Goal: Task Accomplishment & Management: Use online tool/utility

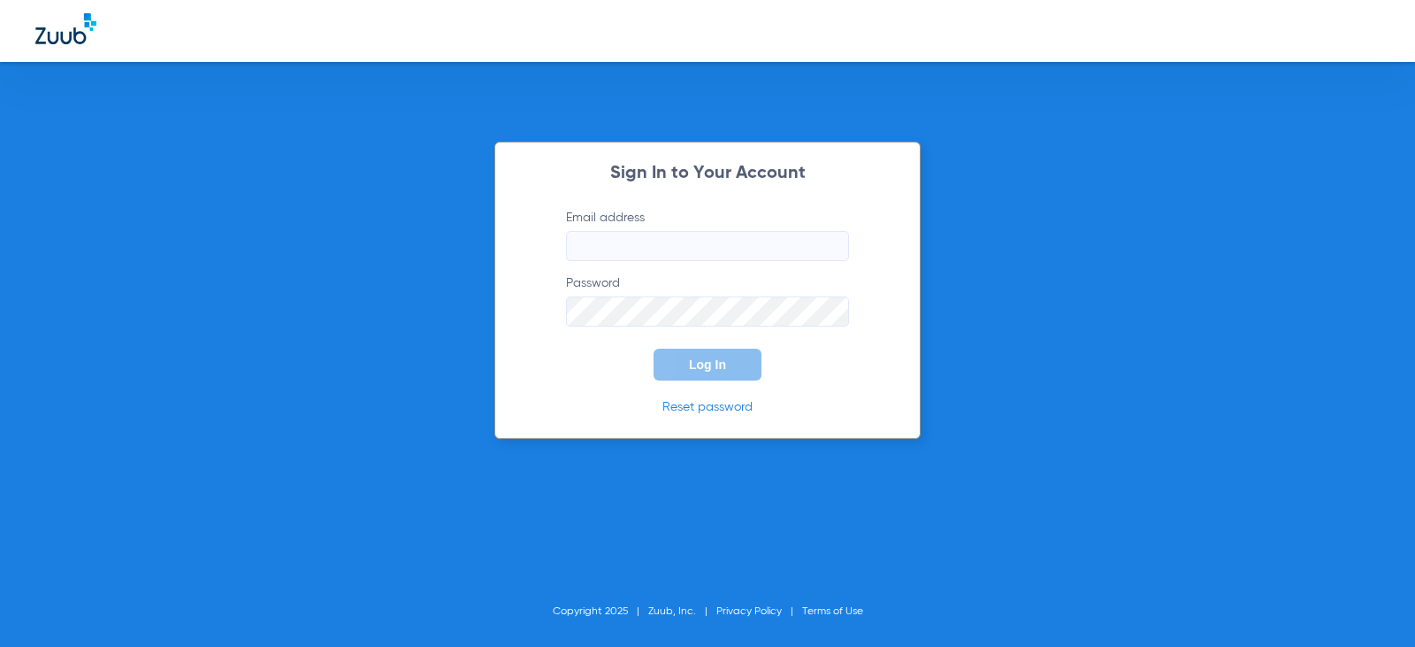
type input "[EMAIL_ADDRESS][DOMAIN_NAME]"
click at [700, 366] on span "Log In" at bounding box center [707, 364] width 37 height 14
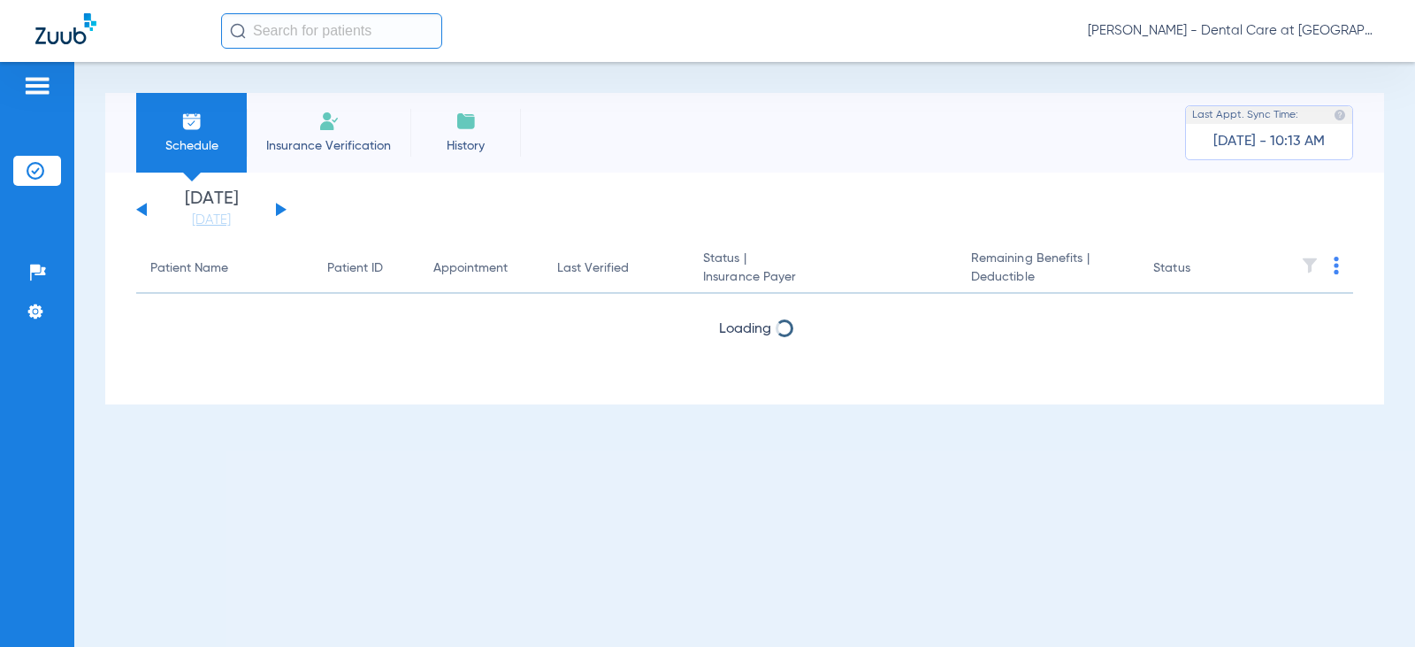
click at [339, 32] on input "text" at bounding box center [331, 30] width 221 height 35
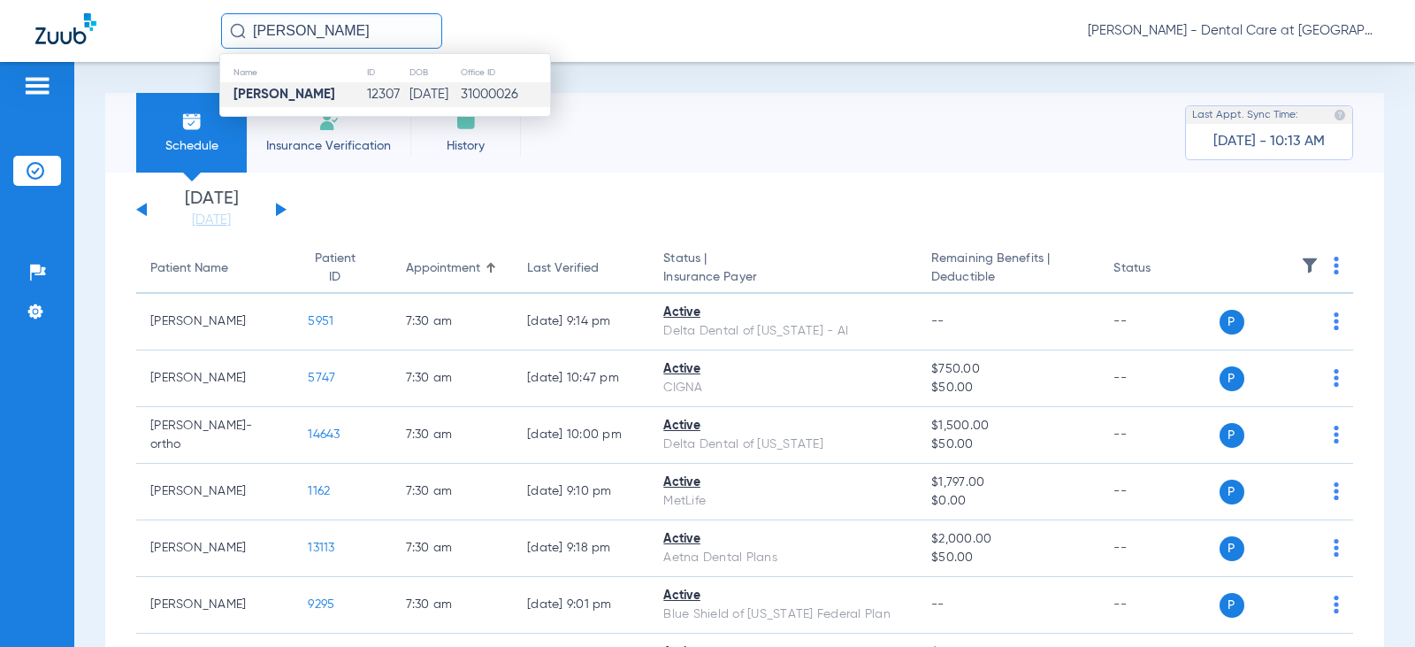
click at [409, 85] on td "[DATE]" at bounding box center [434, 94] width 51 height 25
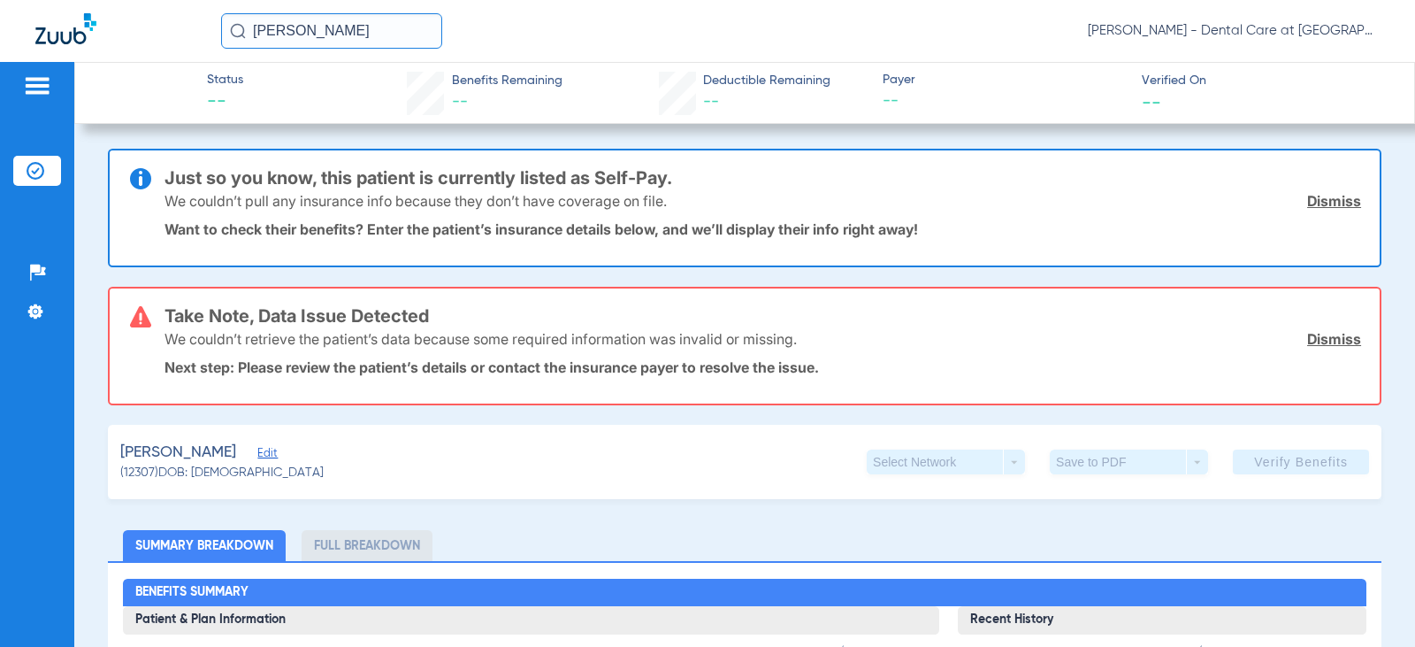
drag, startPoint x: 379, startPoint y: 25, endPoint x: 202, endPoint y: 25, distance: 176.9
click at [202, 25] on div "[PERSON_NAME] [PERSON_NAME] - Dental Care at [GEOGRAPHIC_DATA]" at bounding box center [707, 31] width 1415 height 62
click at [394, 24] on input "[PERSON_NAME]" at bounding box center [331, 30] width 221 height 35
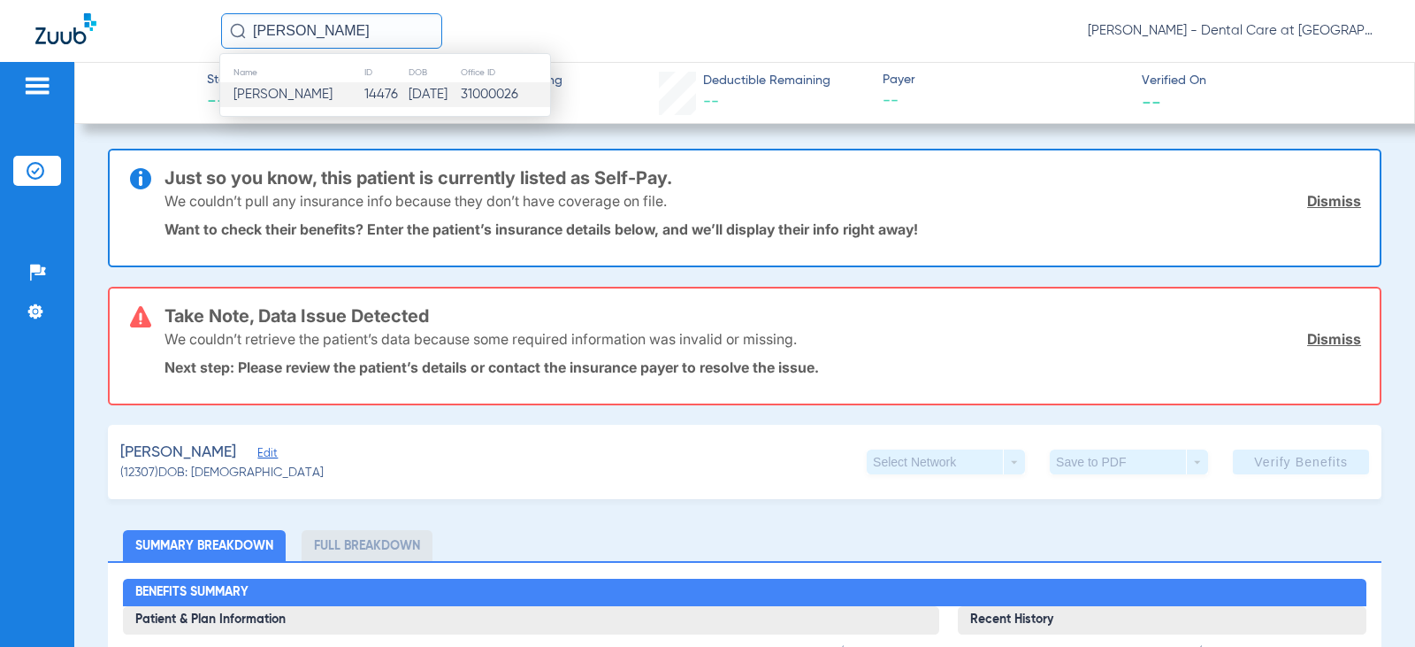
click at [371, 94] on td "14476" at bounding box center [386, 94] width 45 height 25
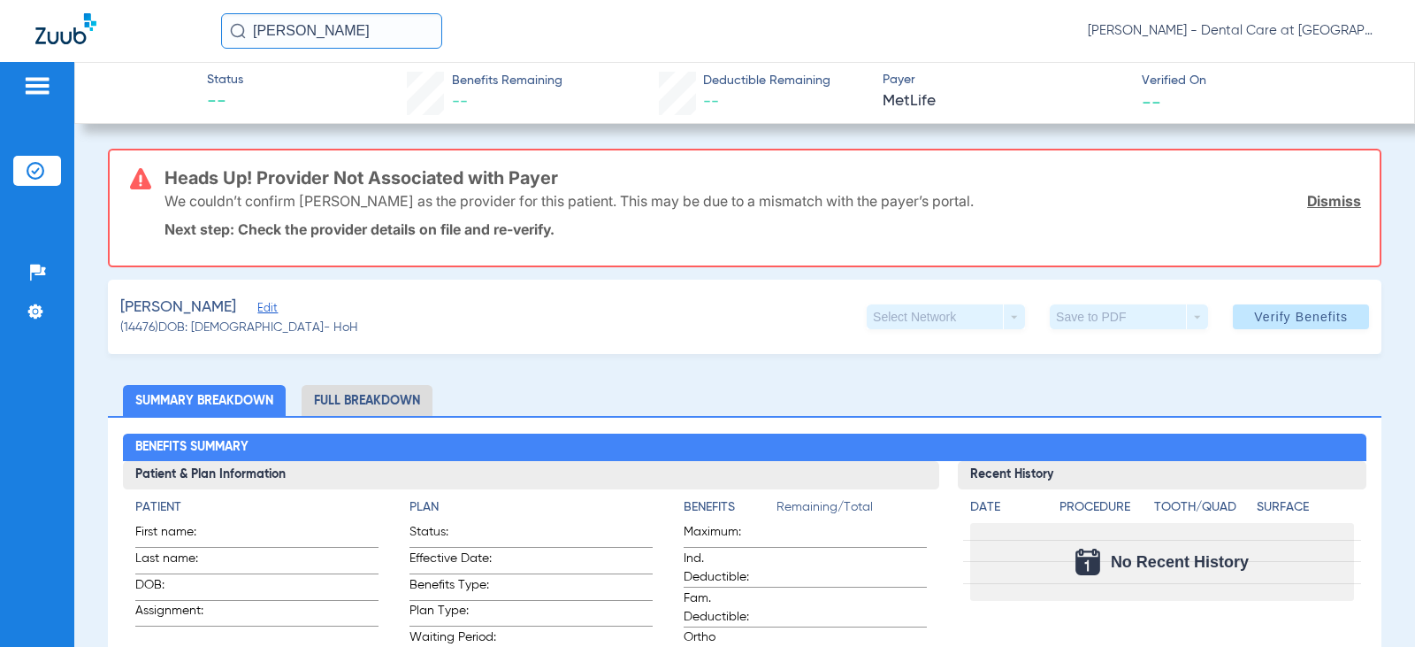
drag, startPoint x: 349, startPoint y: 32, endPoint x: 235, endPoint y: 39, distance: 114.3
click at [235, 39] on input "[PERSON_NAME]" at bounding box center [331, 30] width 221 height 35
click at [261, 33] on input "[PERSON_NAME]" at bounding box center [331, 30] width 221 height 35
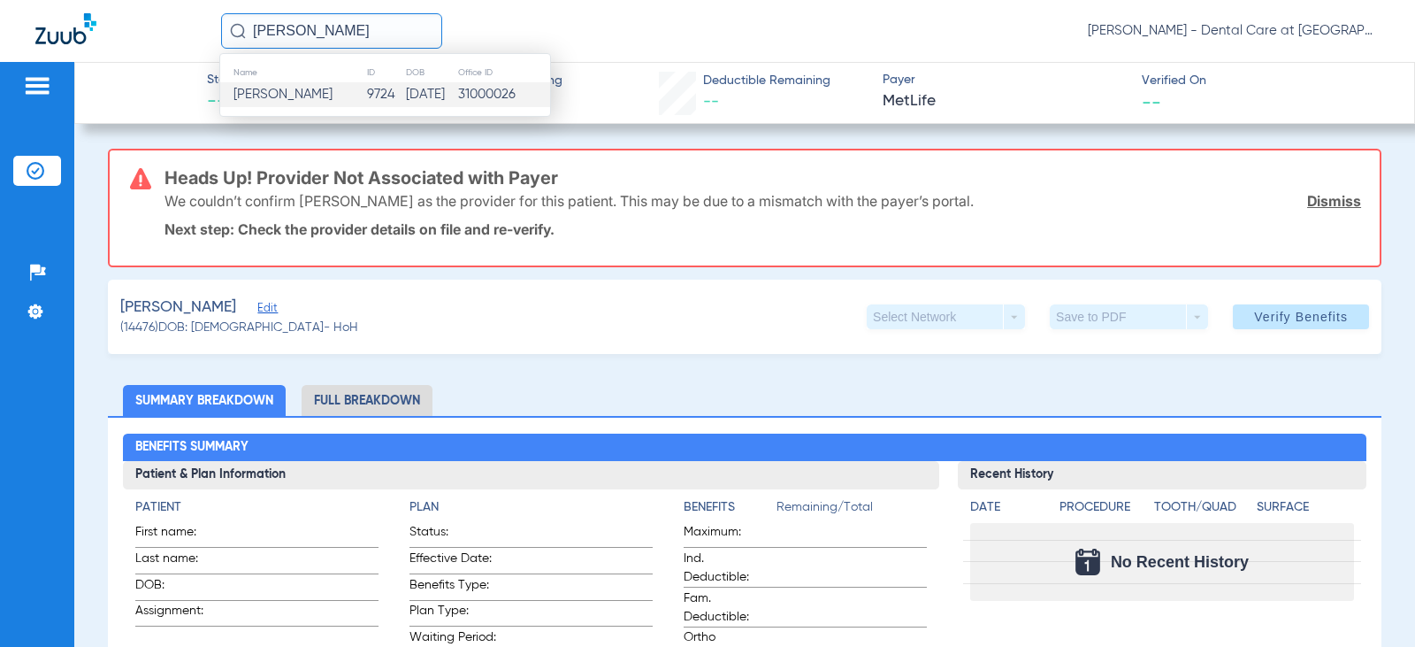
type input "[PERSON_NAME]"
click at [328, 94] on span "[PERSON_NAME]" at bounding box center [282, 94] width 99 height 13
